Goal: Book appointment/travel/reservation

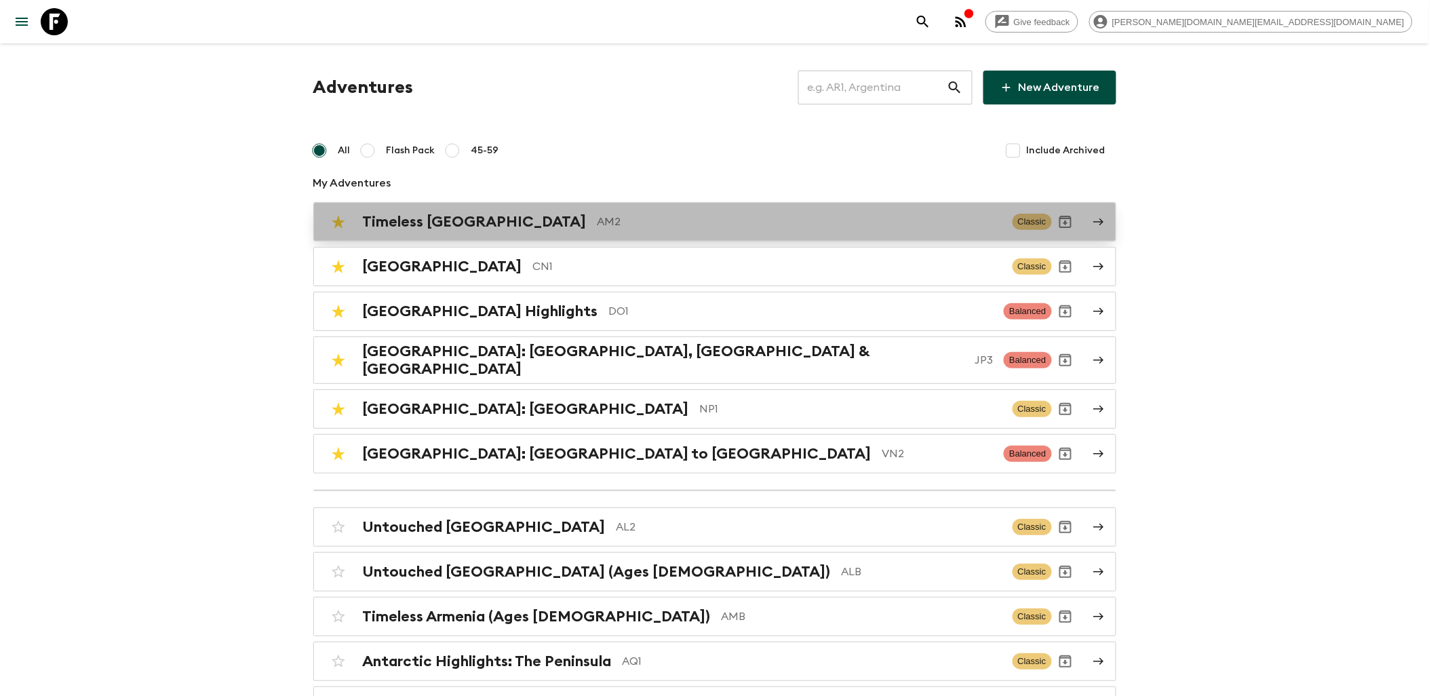
click at [492, 208] on div "Timeless Armenia AM2 Classic" at bounding box center [688, 221] width 727 height 27
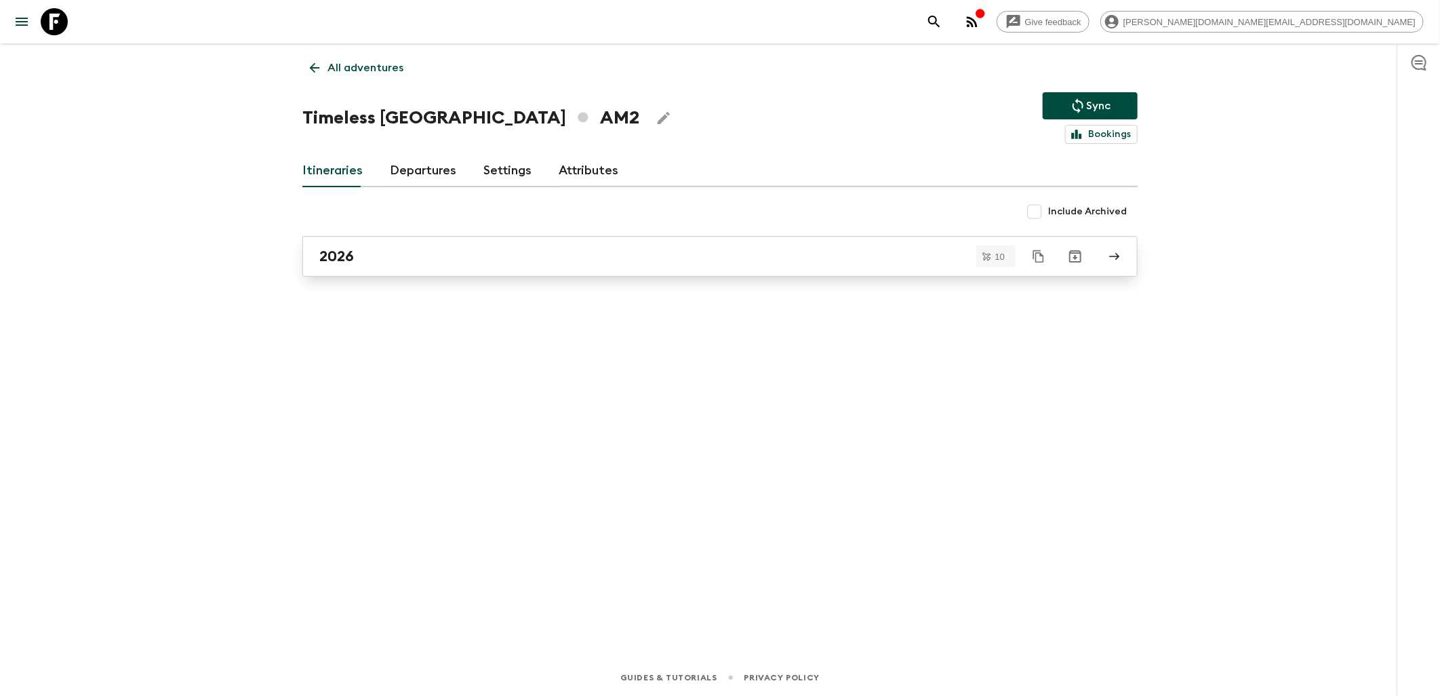
click at [422, 237] on link "2026" at bounding box center [720, 256] width 836 height 41
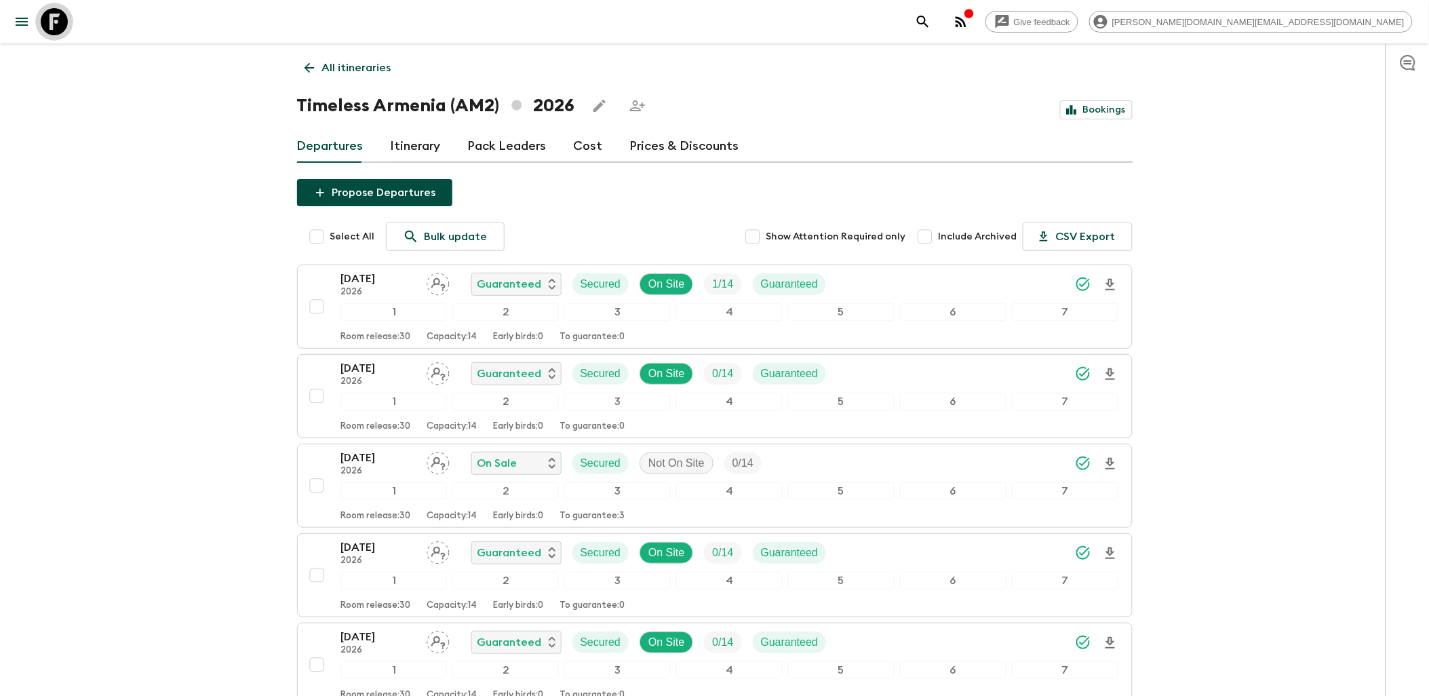
drag, startPoint x: 57, startPoint y: 25, endPoint x: 272, endPoint y: 73, distance: 220.3
click at [57, 25] on icon at bounding box center [54, 21] width 27 height 27
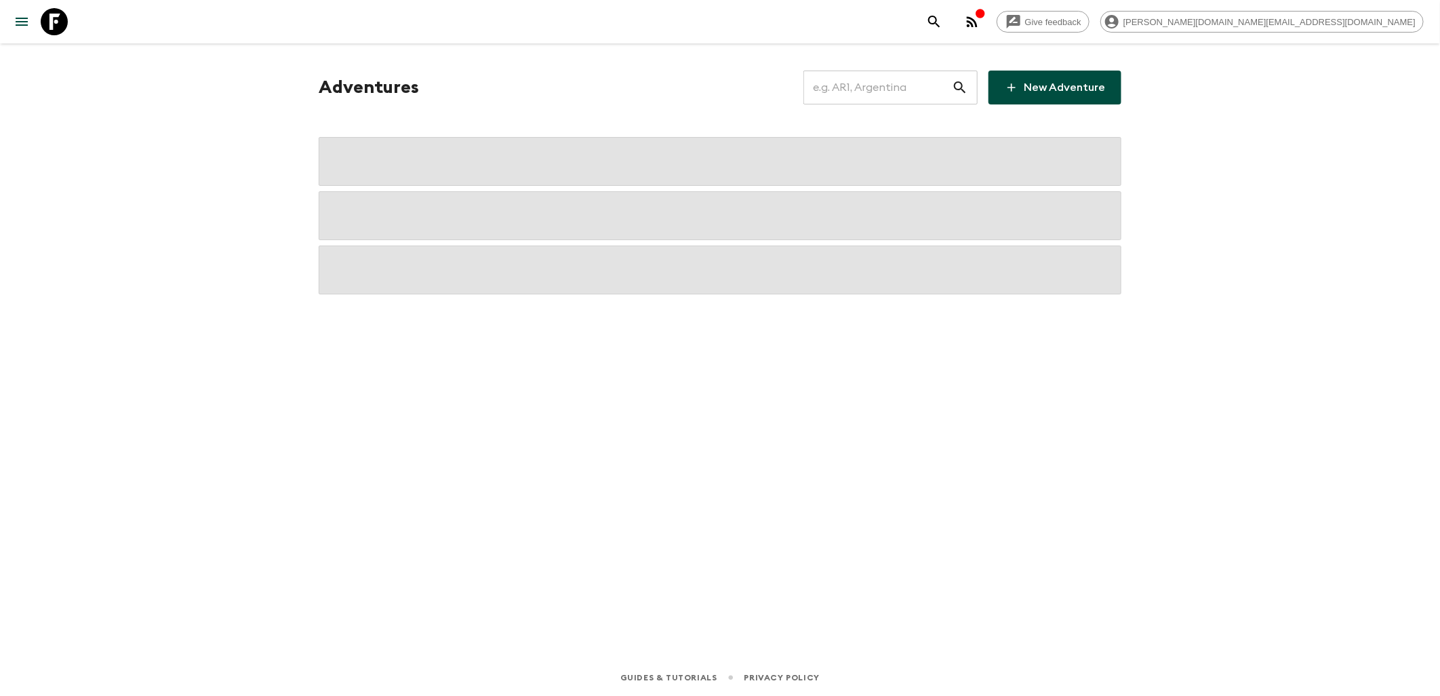
click at [910, 81] on input "text" at bounding box center [878, 87] width 149 height 38
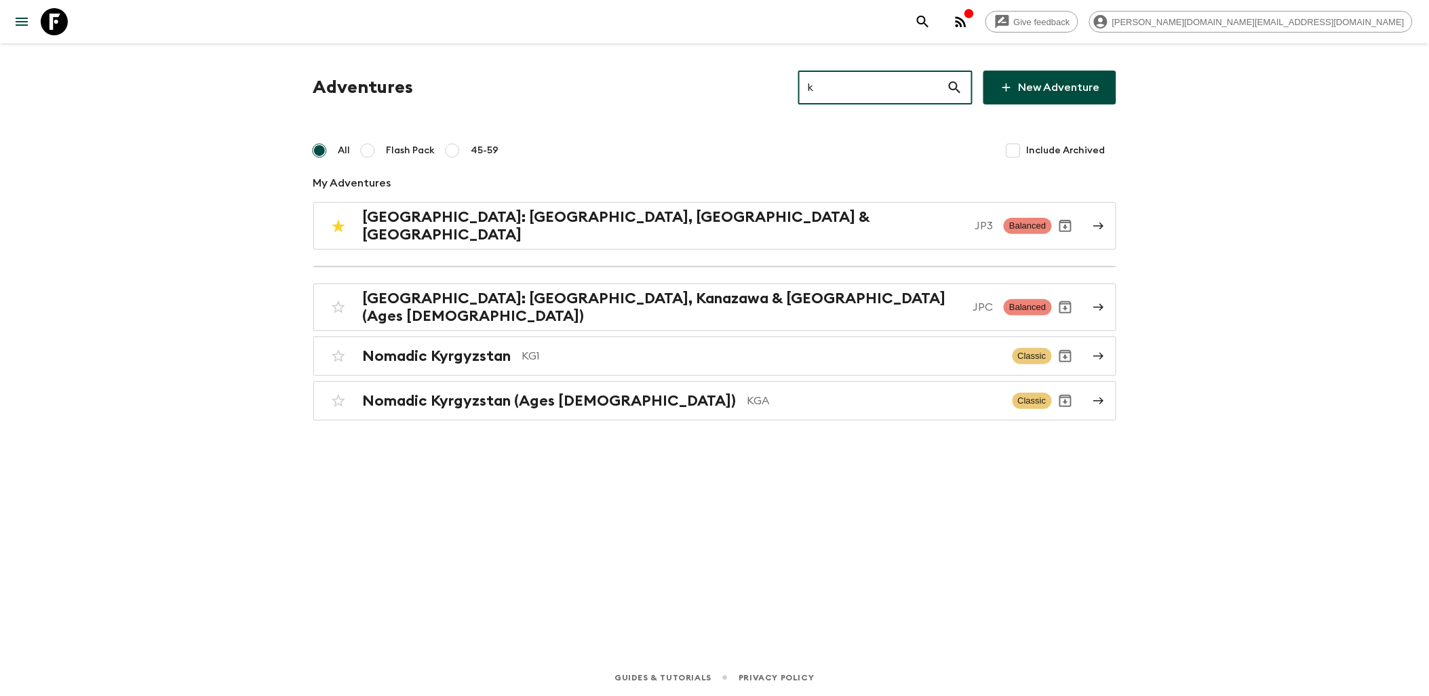
type input "ky"
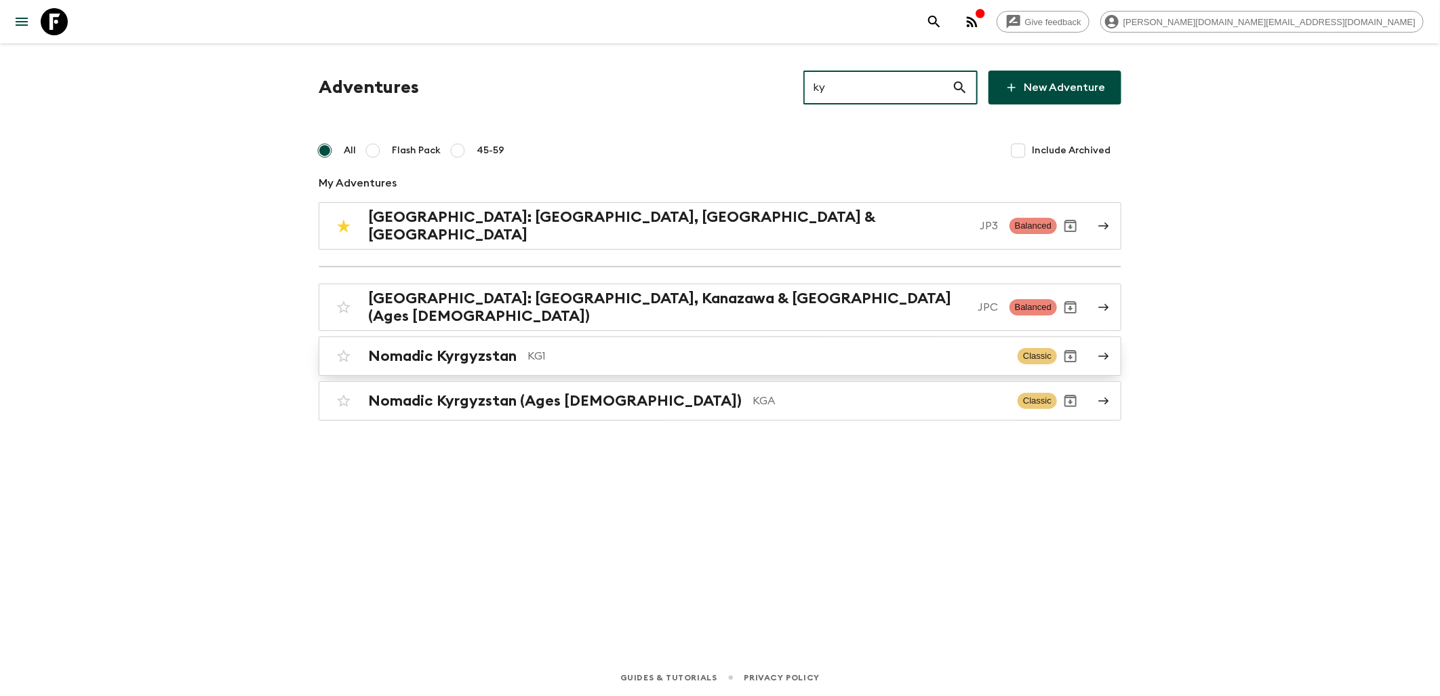
click at [573, 348] on p "KG1" at bounding box center [767, 356] width 479 height 16
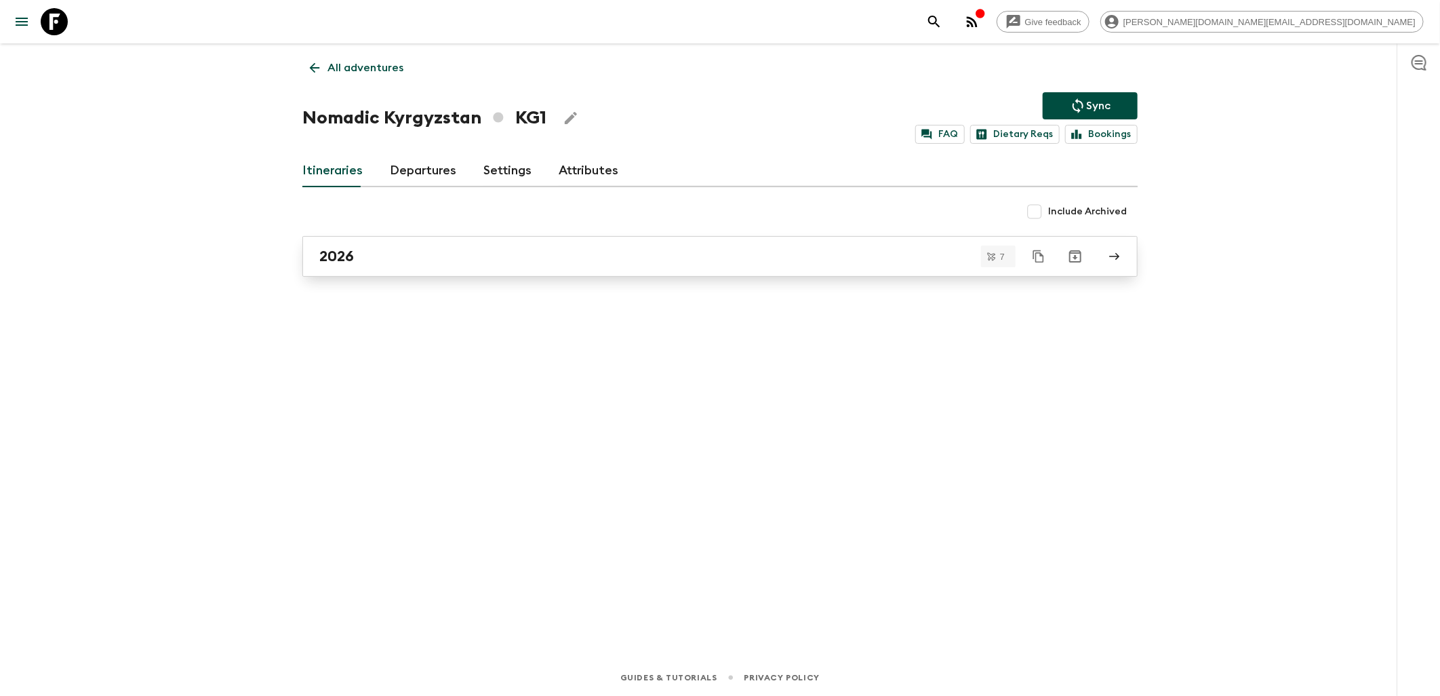
click at [444, 269] on link "2026" at bounding box center [720, 256] width 836 height 41
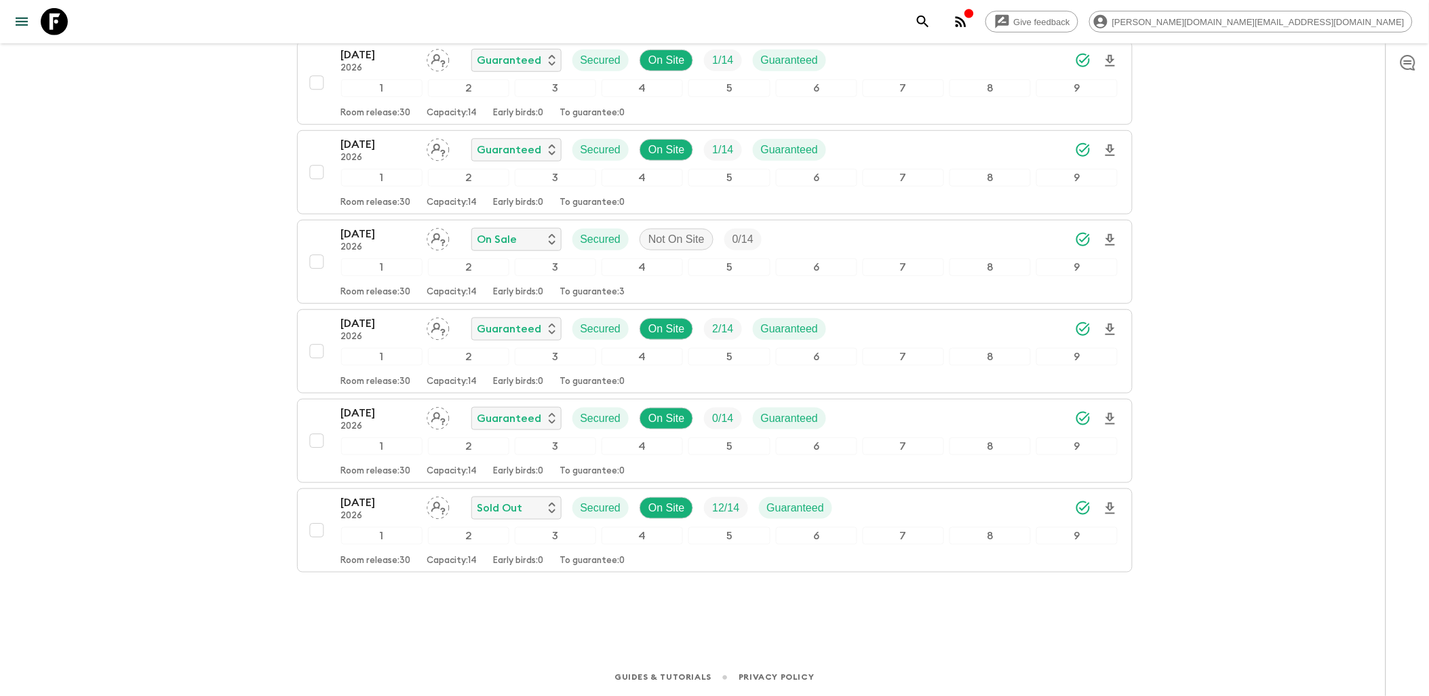
scroll to position [88, 0]
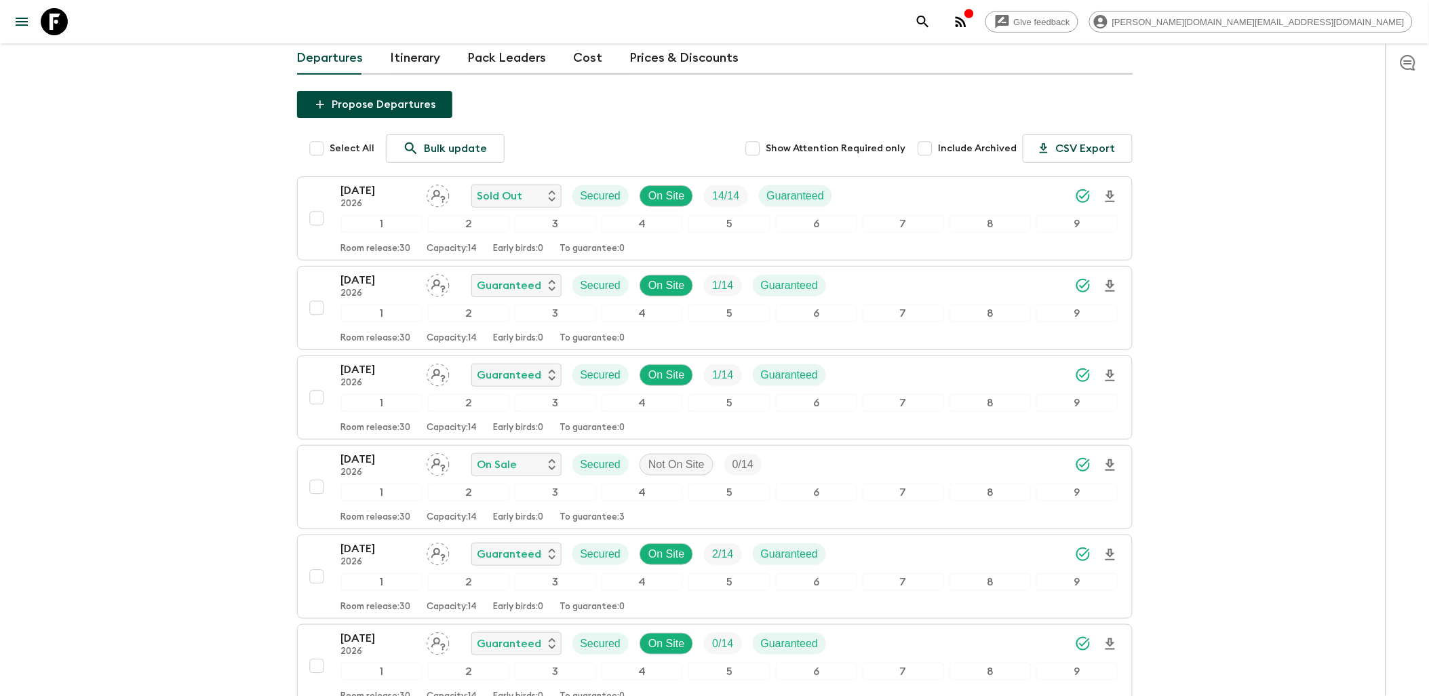
click at [53, 27] on icon at bounding box center [54, 21] width 27 height 27
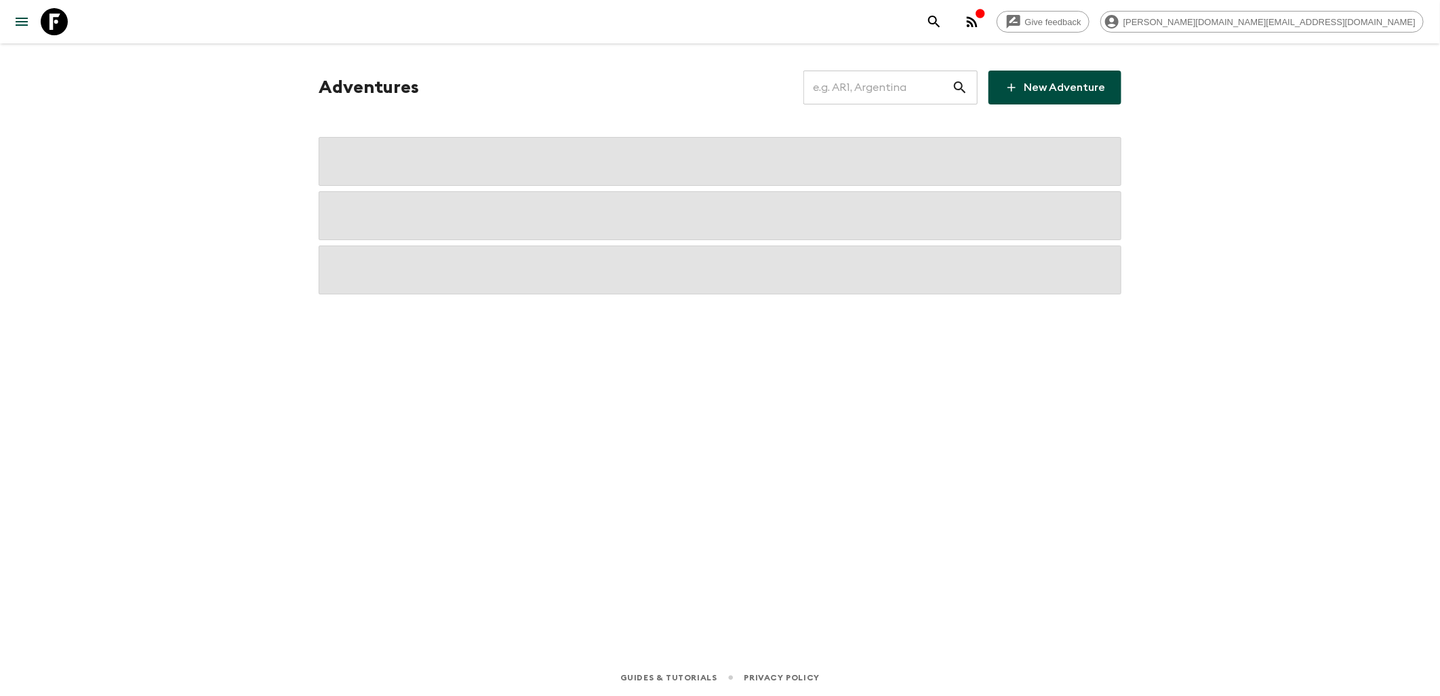
click at [850, 105] on input "text" at bounding box center [878, 87] width 149 height 38
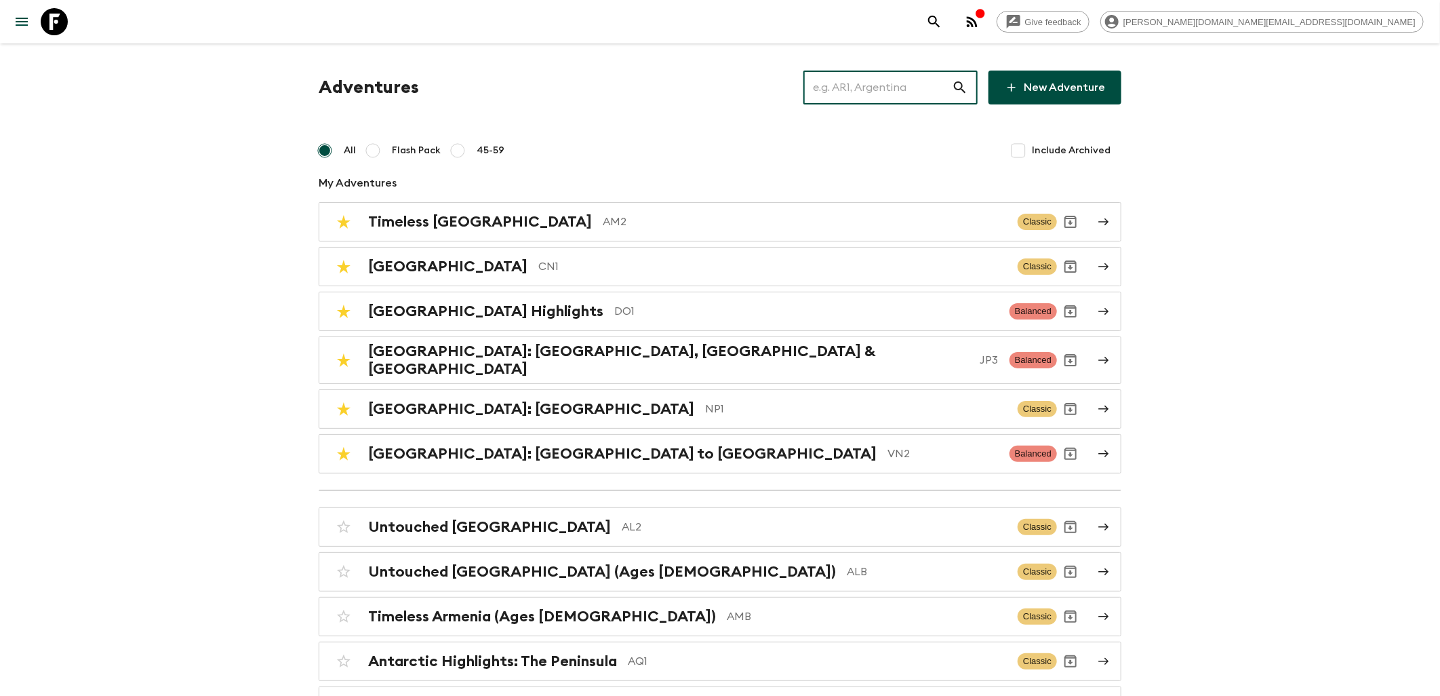
click at [848, 95] on input "text" at bounding box center [878, 87] width 149 height 38
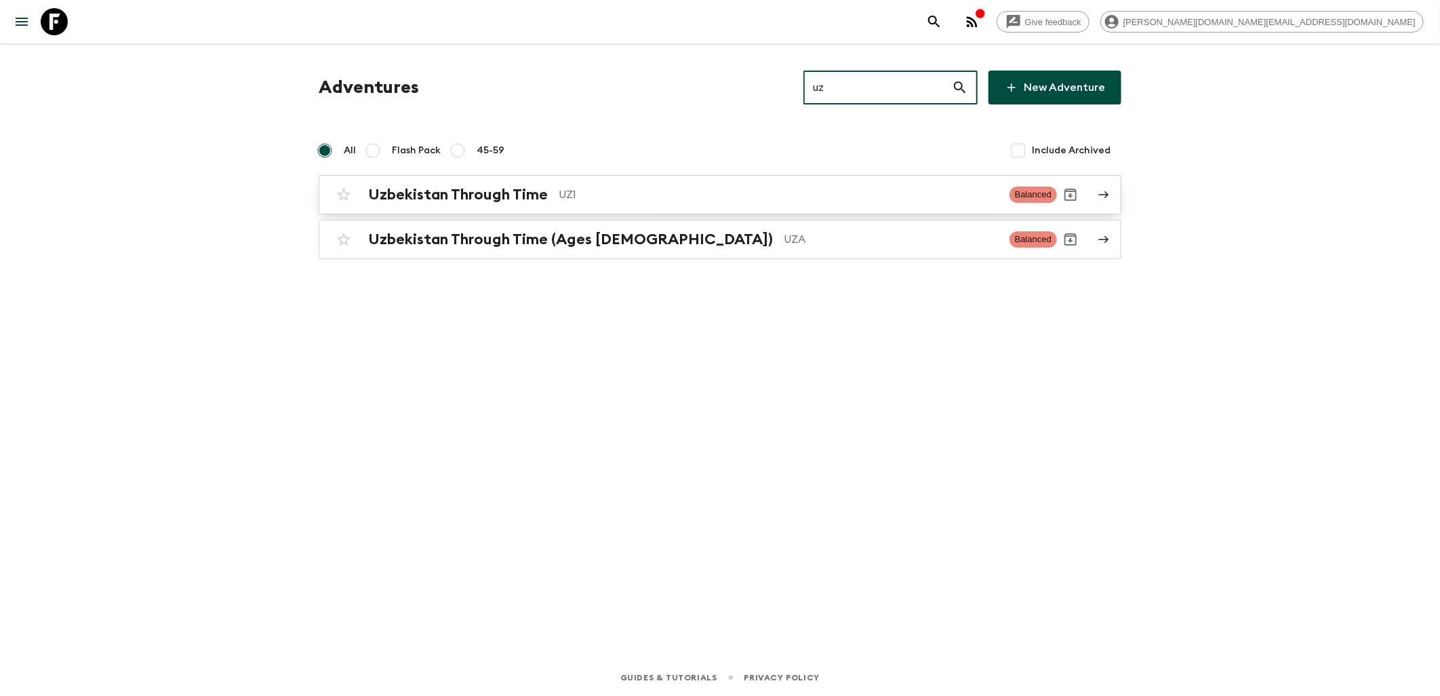
type input "uz"
click at [575, 203] on div "Uzbekistan Through Time UZ1" at bounding box center [683, 195] width 631 height 18
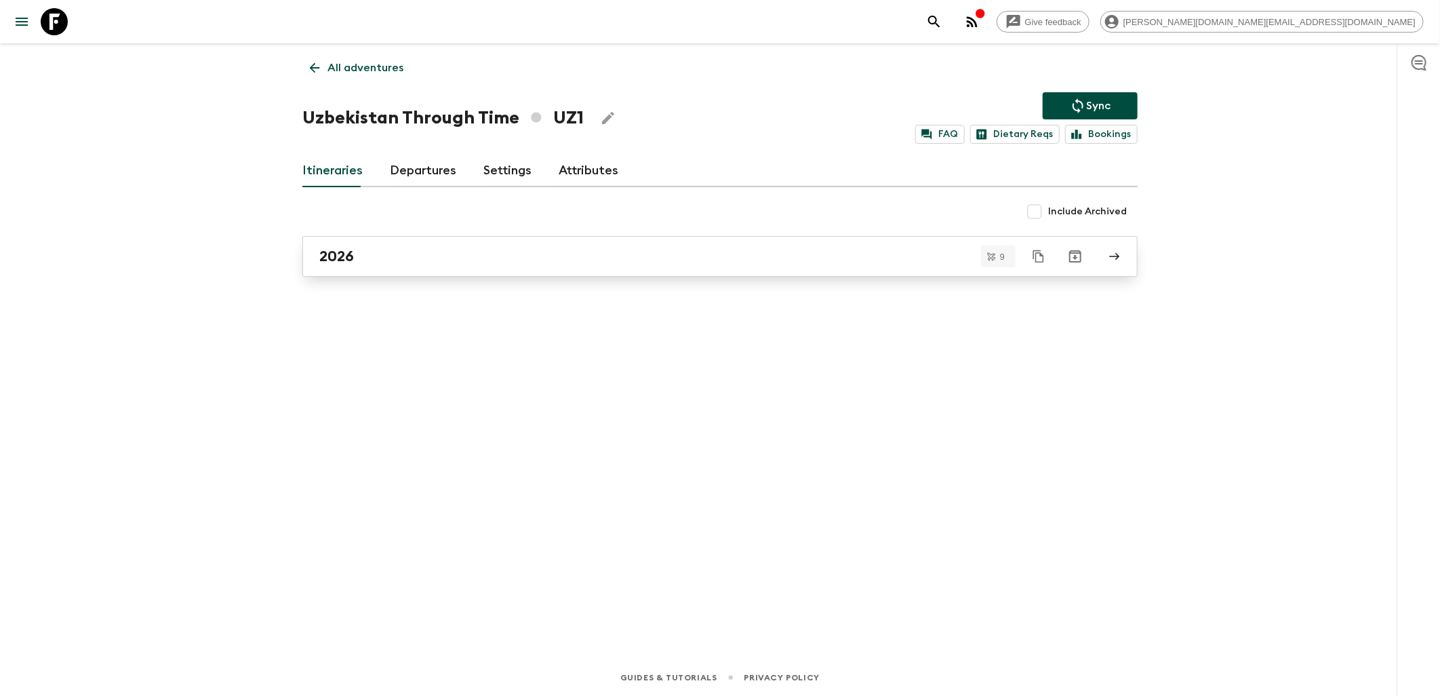
click at [426, 270] on link "2026" at bounding box center [720, 256] width 836 height 41
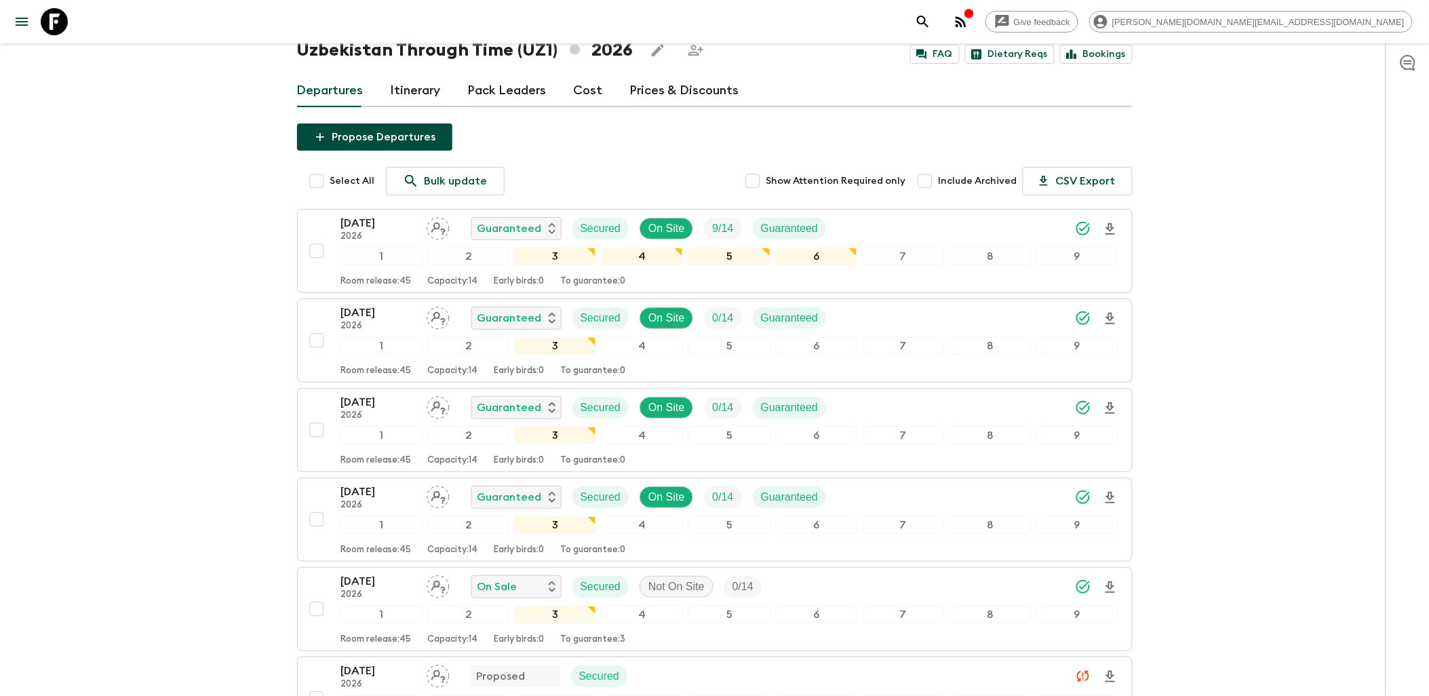
scroll to position [42, 0]
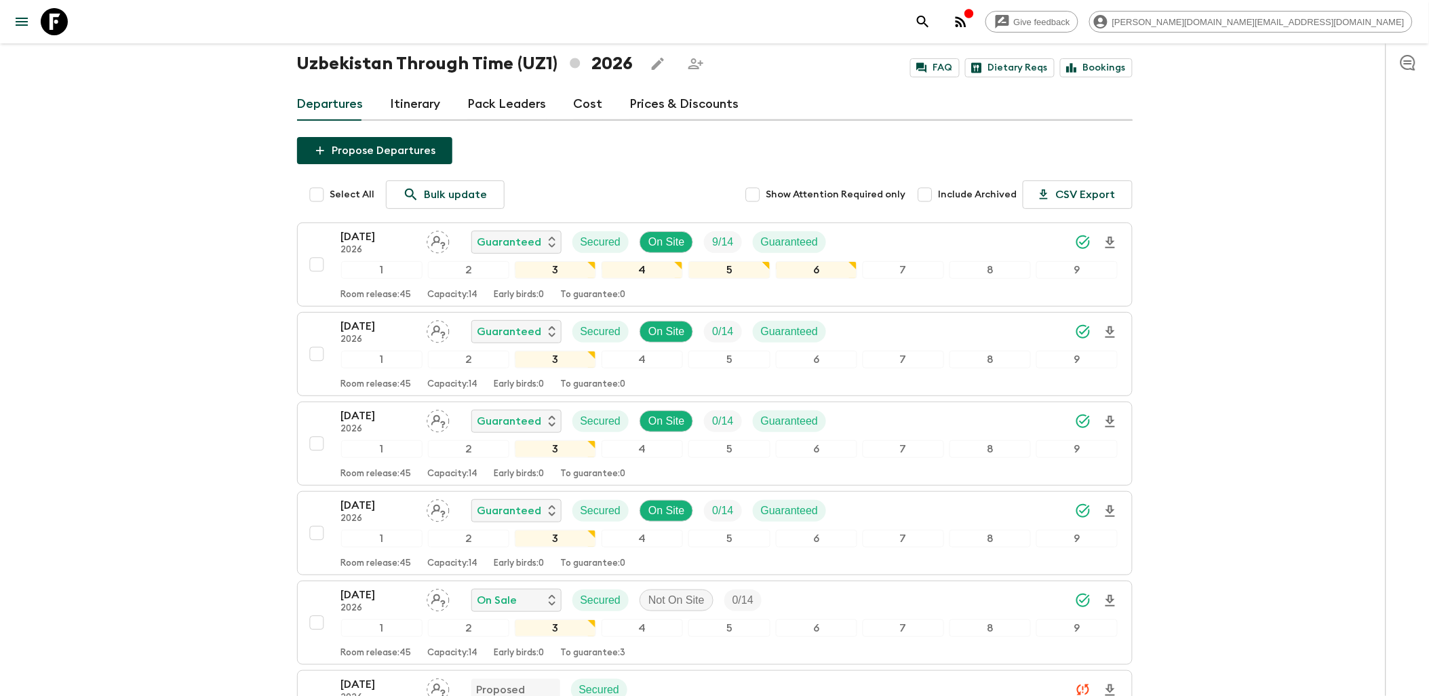
click at [70, 15] on link at bounding box center [54, 22] width 38 height 38
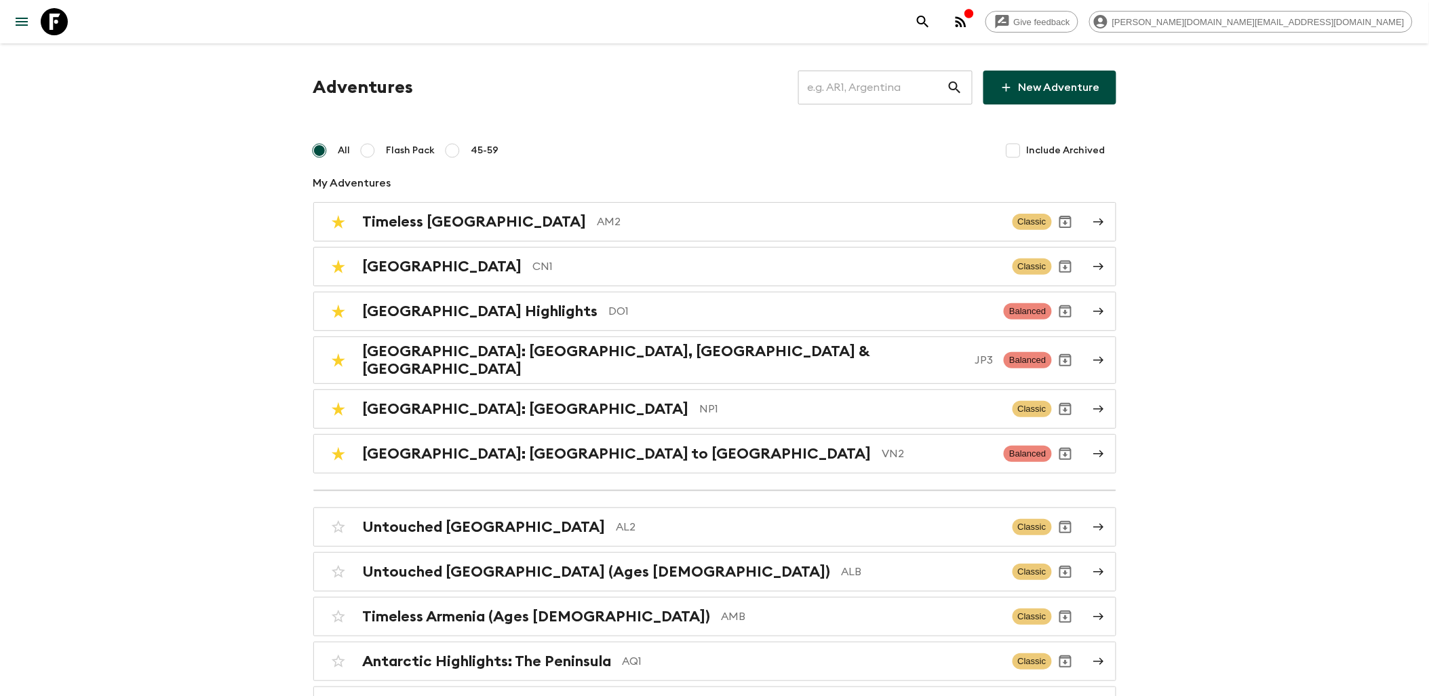
click at [863, 81] on input "text" at bounding box center [872, 87] width 149 height 38
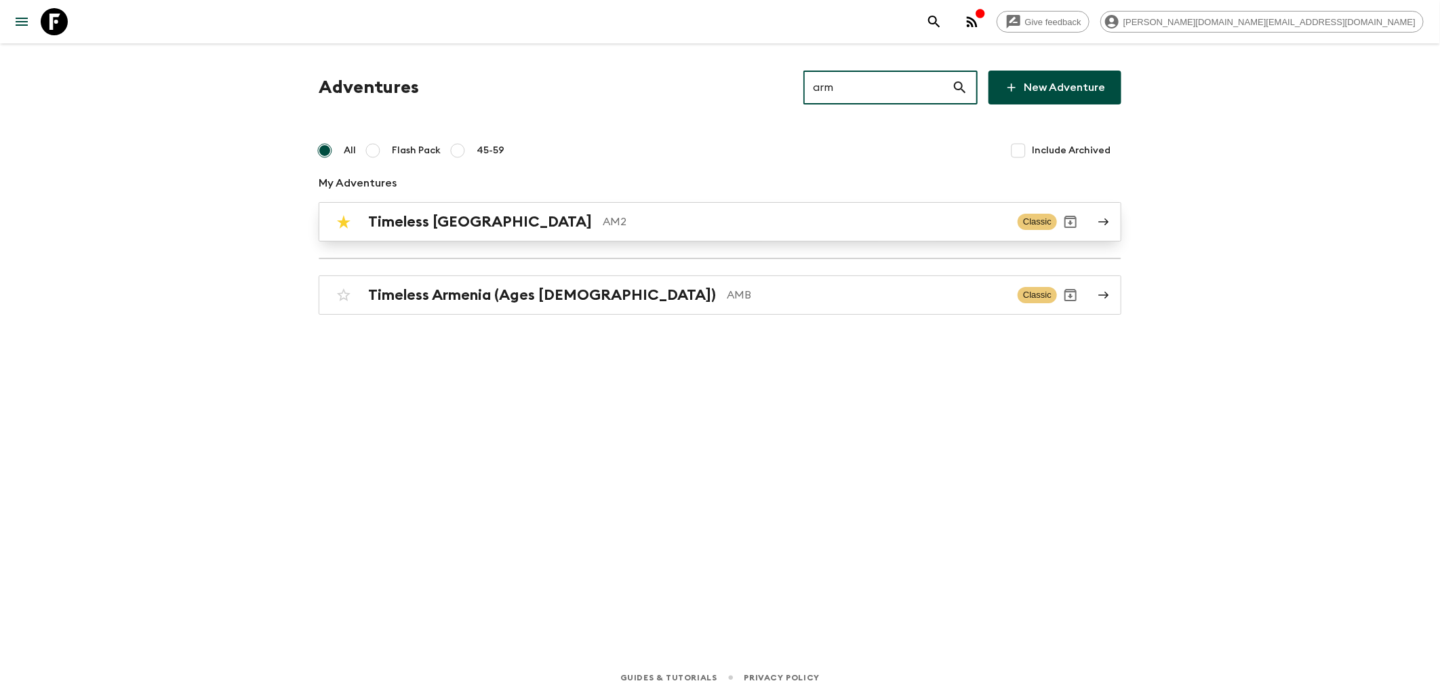
type input "arm"
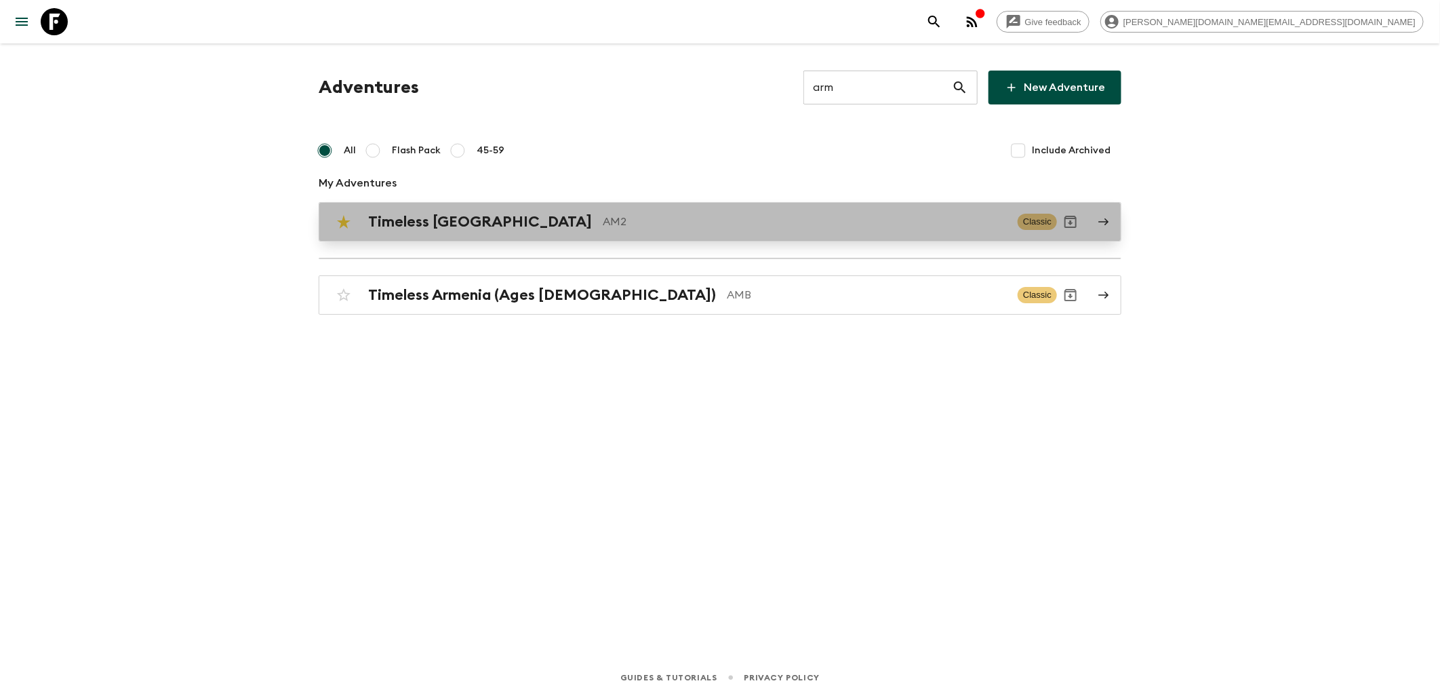
click at [479, 227] on h2 "Timeless [GEOGRAPHIC_DATA]" at bounding box center [480, 222] width 224 height 18
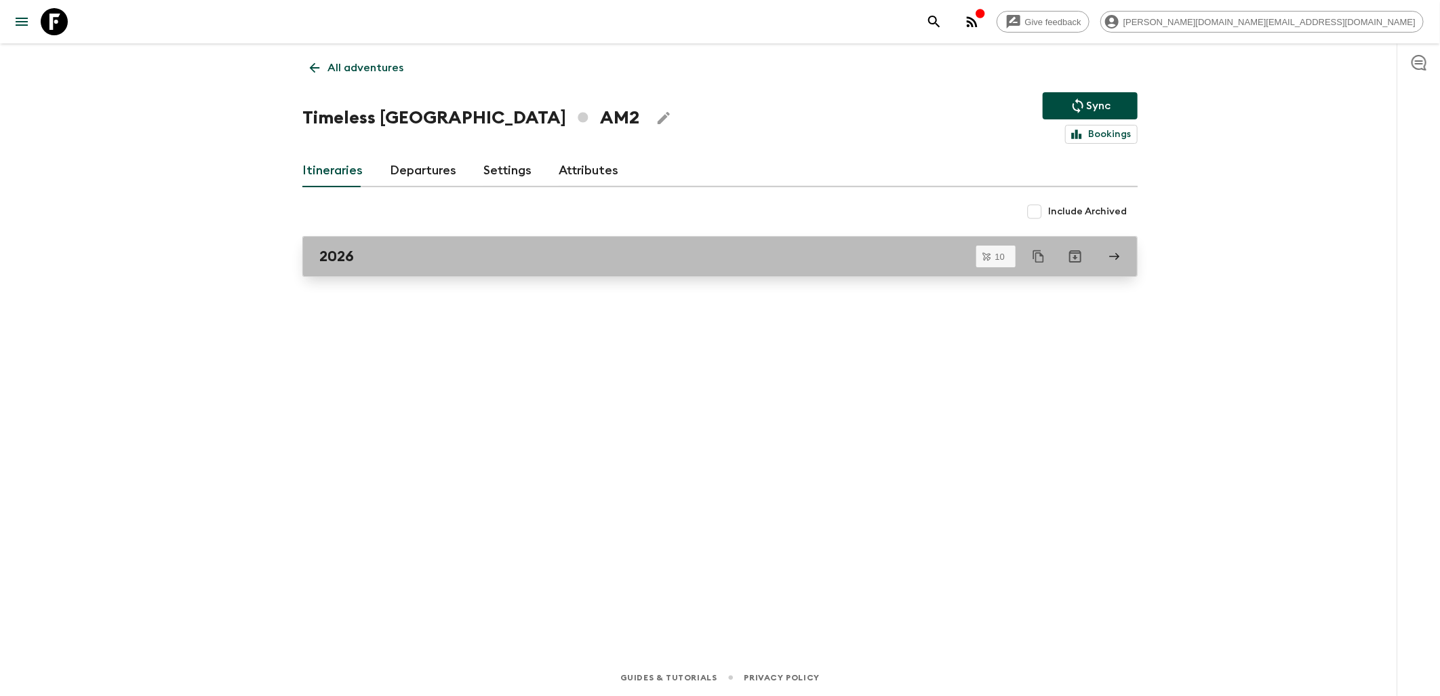
click at [391, 262] on div "2026" at bounding box center [707, 257] width 776 height 18
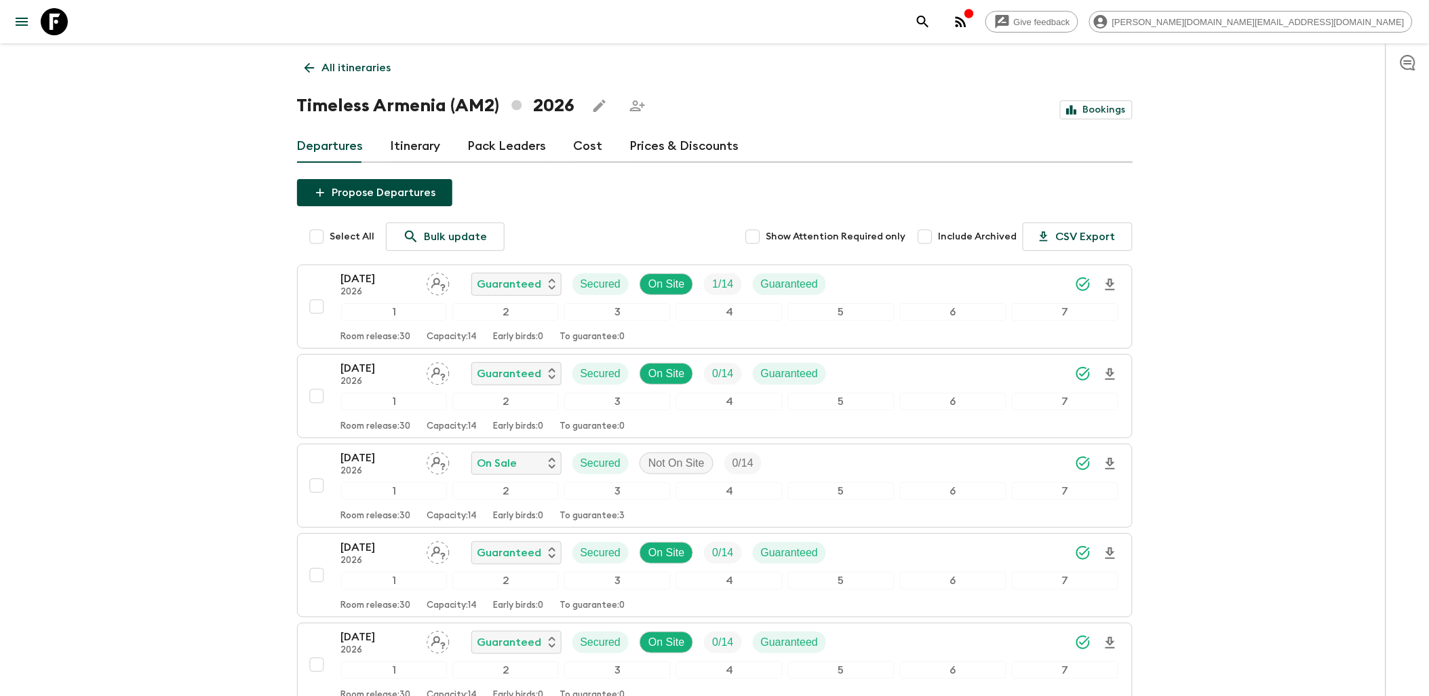
click at [60, 24] on icon at bounding box center [54, 21] width 27 height 27
